Goal: Task Accomplishment & Management: Manage account settings

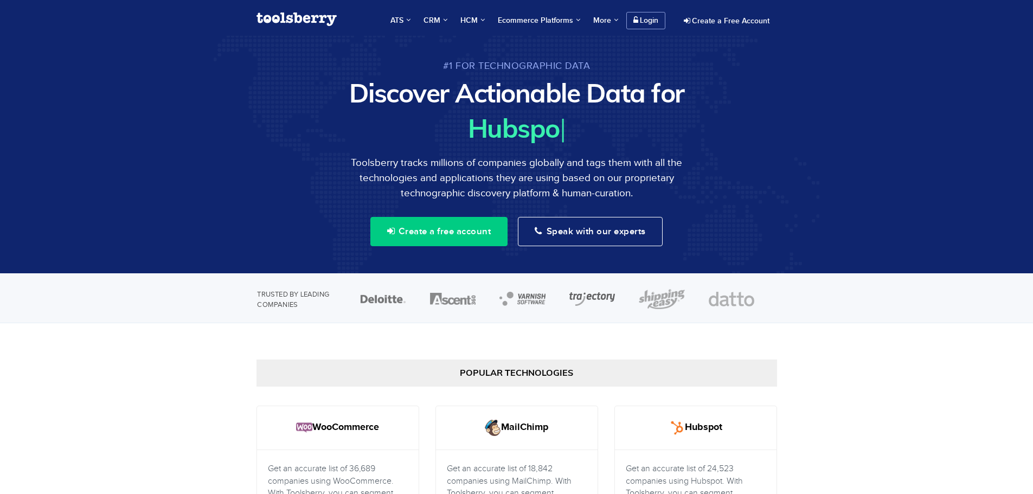
click at [650, 19] on link "Login" at bounding box center [645, 20] width 39 height 17
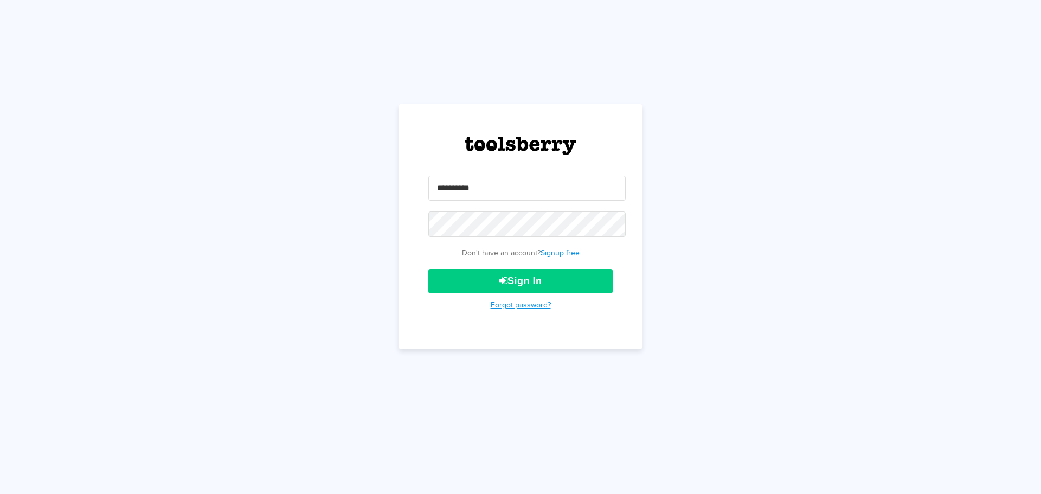
click at [548, 194] on input "email" at bounding box center [526, 188] width 197 height 25
click at [543, 187] on input "email" at bounding box center [526, 188] width 197 height 25
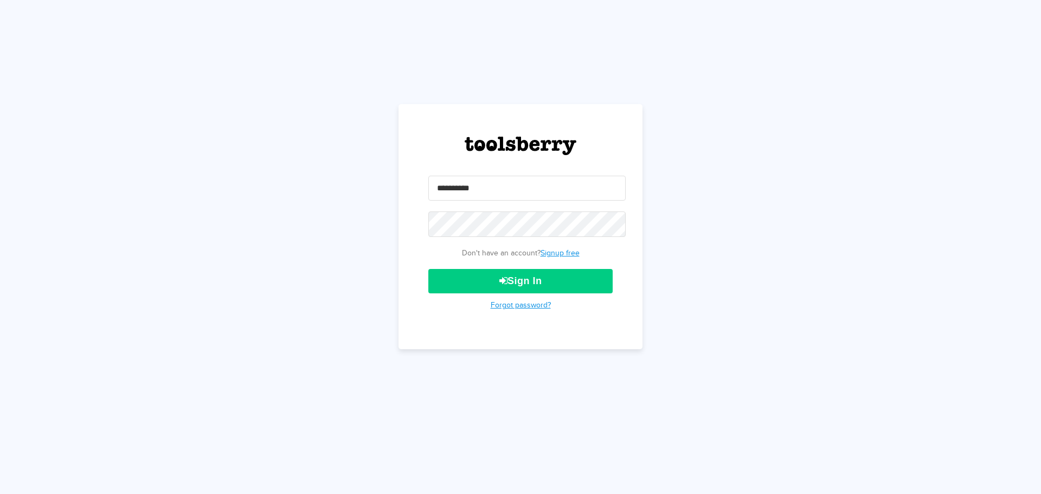
click at [545, 180] on input "email" at bounding box center [526, 188] width 197 height 25
click at [545, 178] on input "email" at bounding box center [526, 188] width 197 height 25
click at [515, 189] on input "email" at bounding box center [526, 188] width 197 height 25
type input "**********"
click at [428, 269] on button "Sign In" at bounding box center [520, 281] width 184 height 24
